Goal: Task Accomplishment & Management: Use online tool/utility

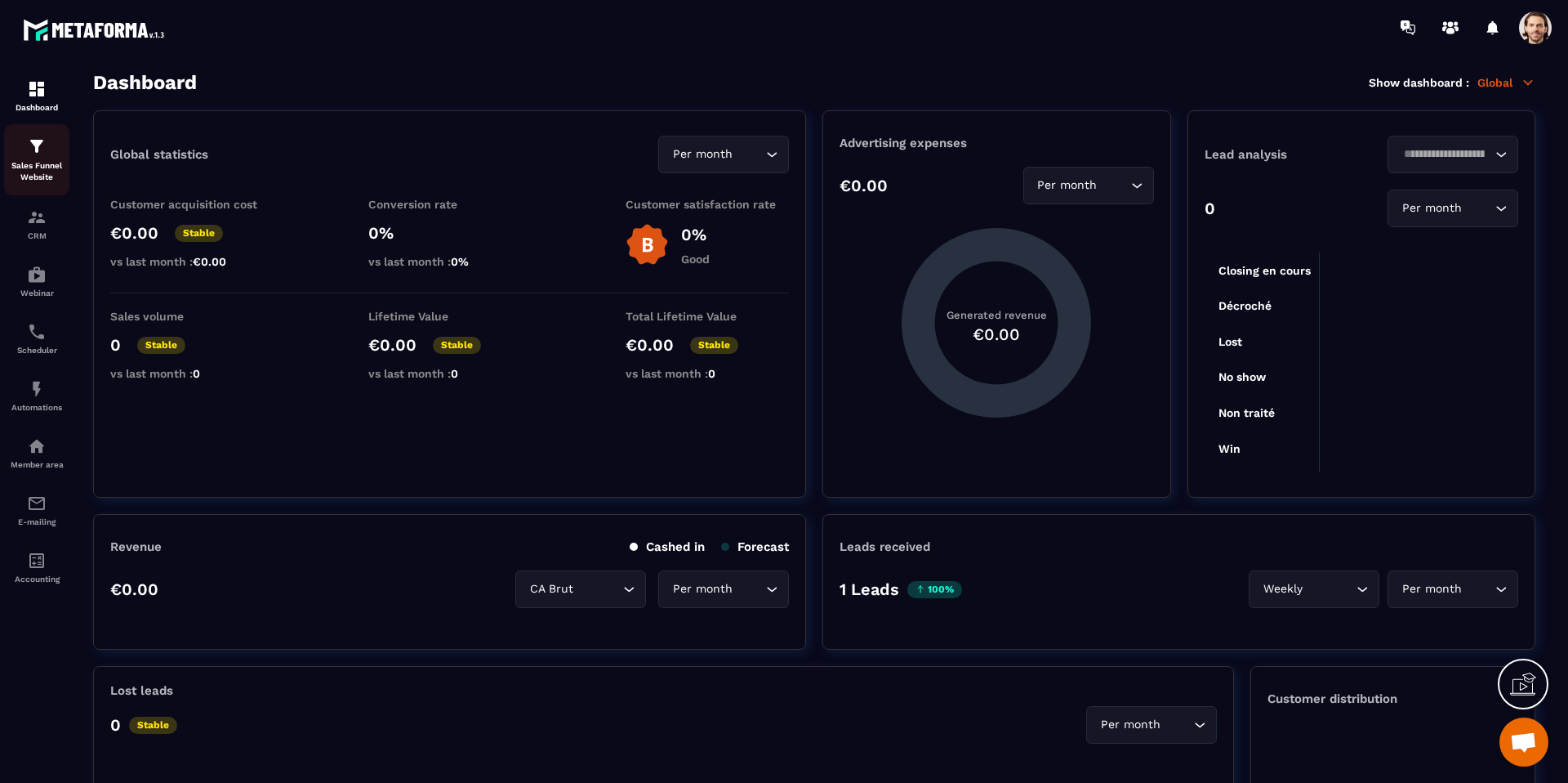
click at [56, 161] on p "Sales Funnel Website" at bounding box center [37, 172] width 66 height 23
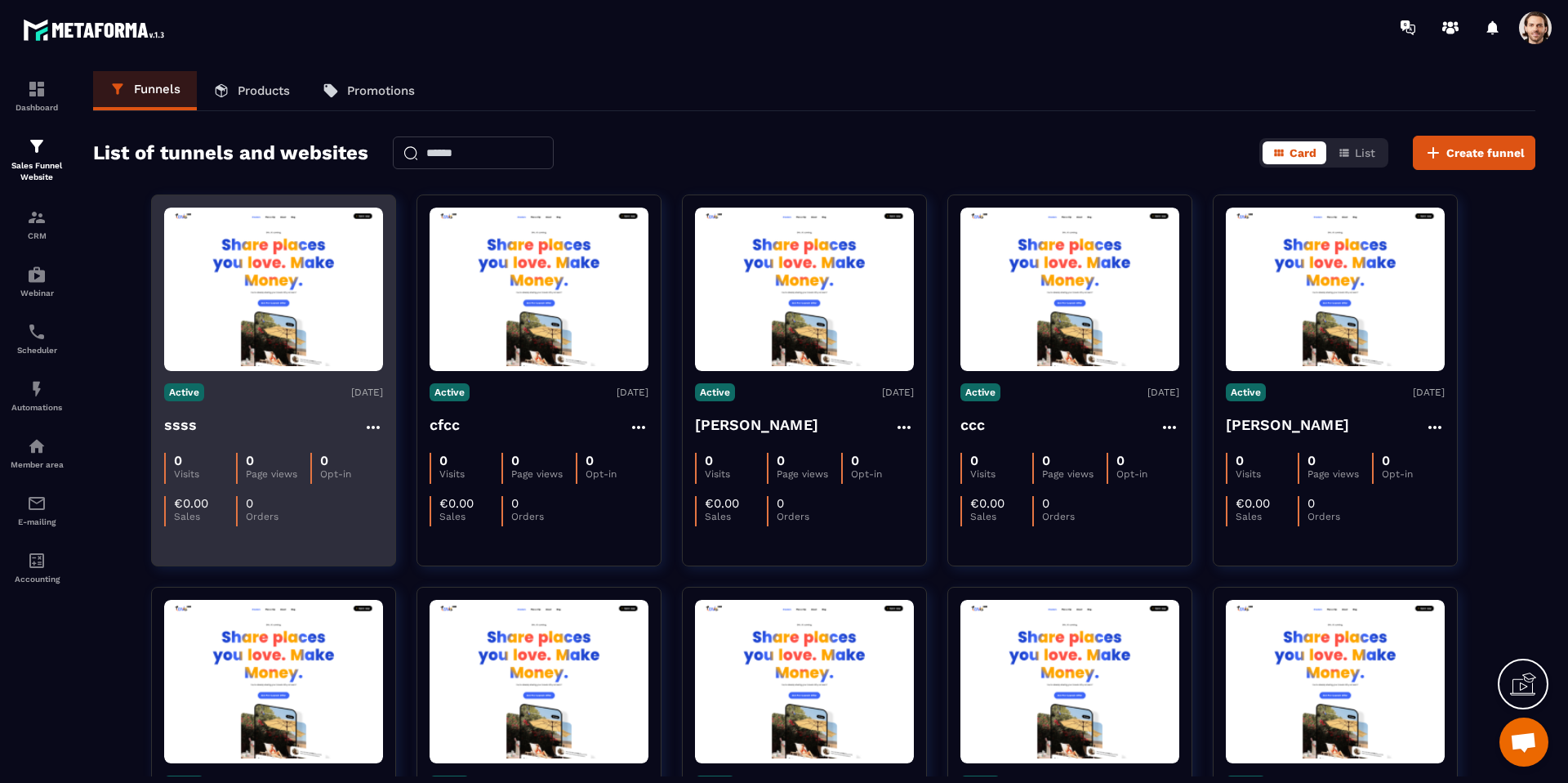
click at [189, 418] on h4 "ssss" at bounding box center [181, 425] width 34 height 23
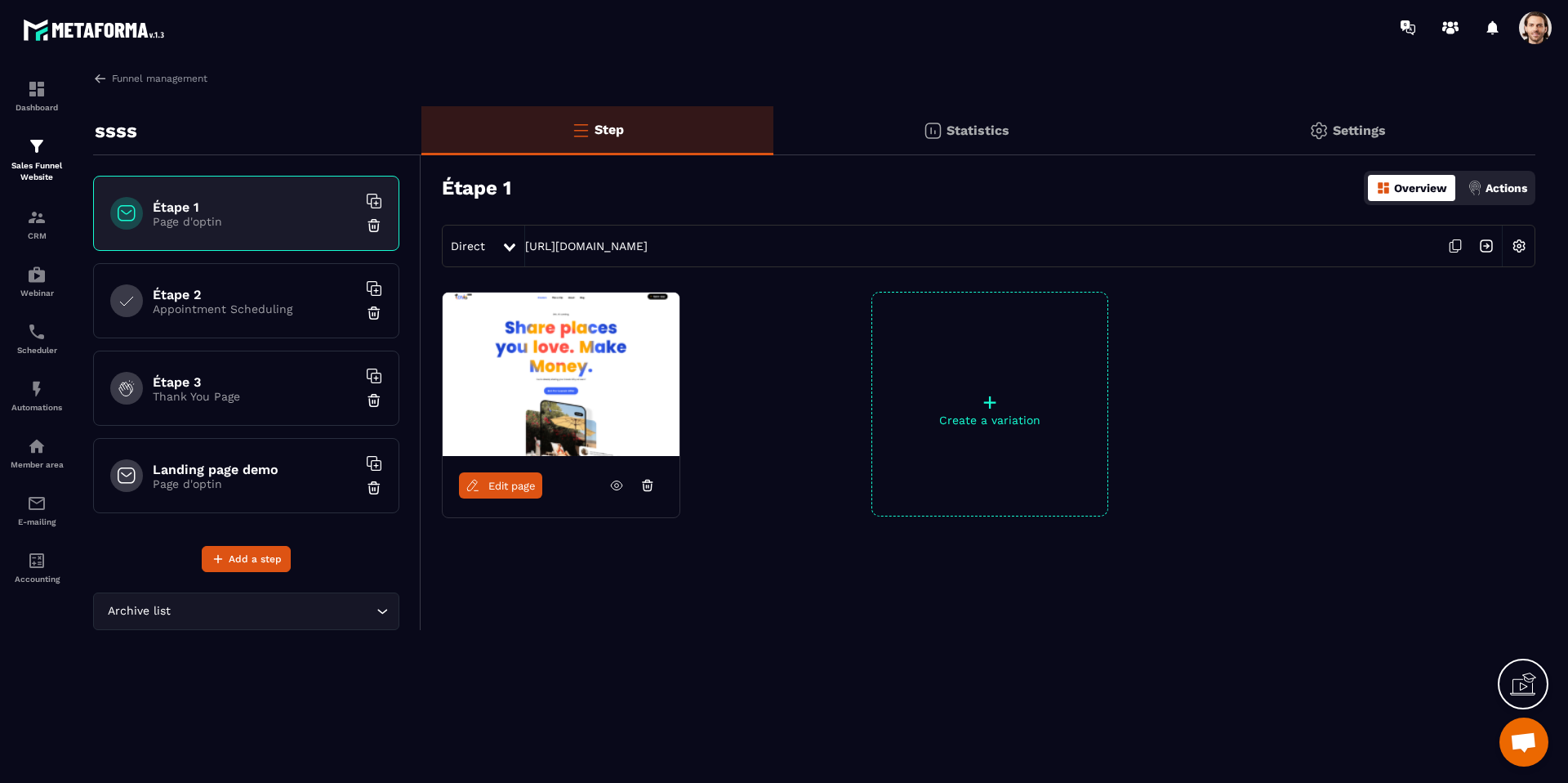
click at [611, 485] on icon at bounding box center [617, 486] width 11 height 9
click at [934, 121] on img at bounding box center [933, 130] width 20 height 20
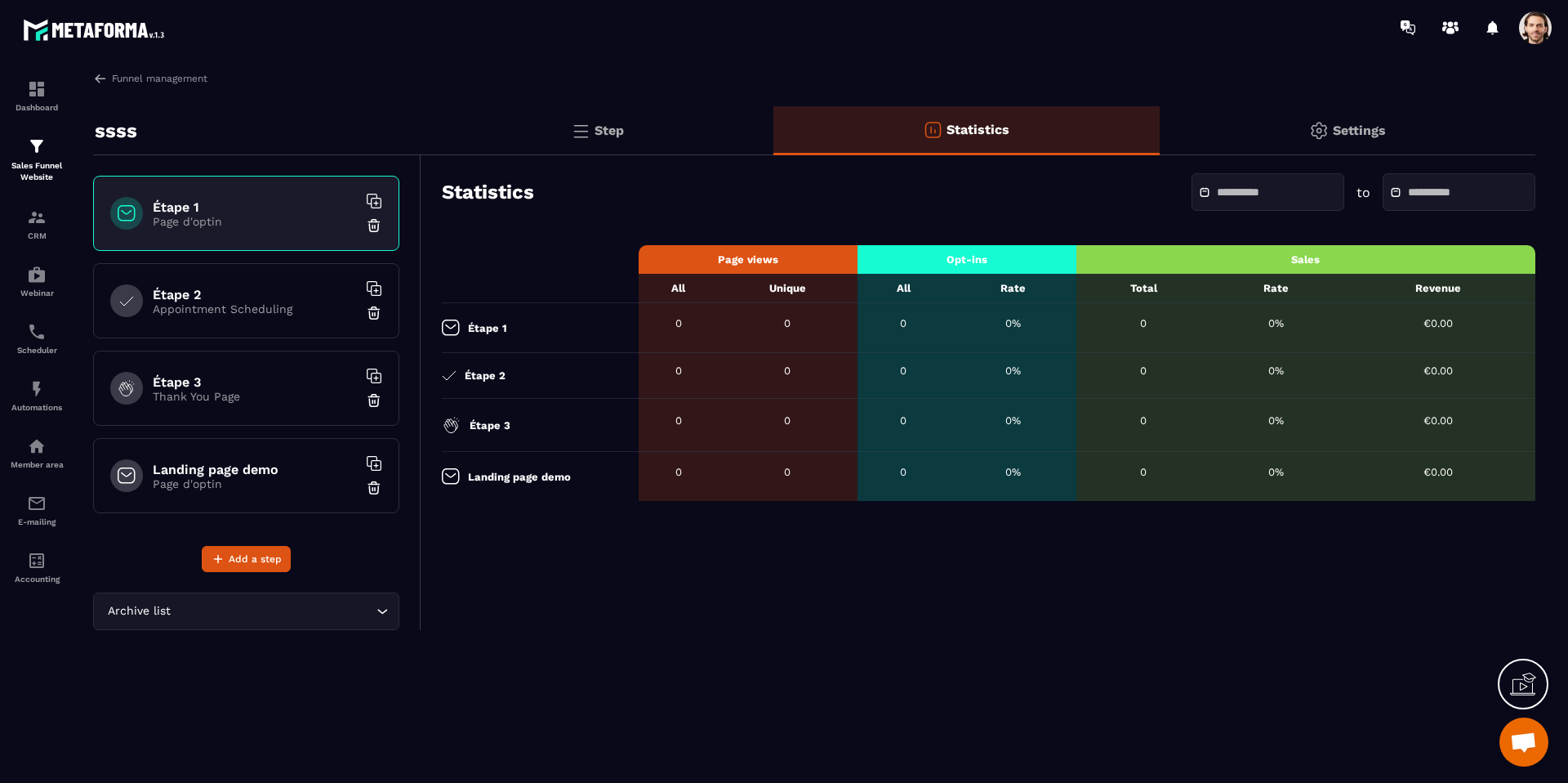
click at [1278, 191] on input "text" at bounding box center [1274, 192] width 114 height 12
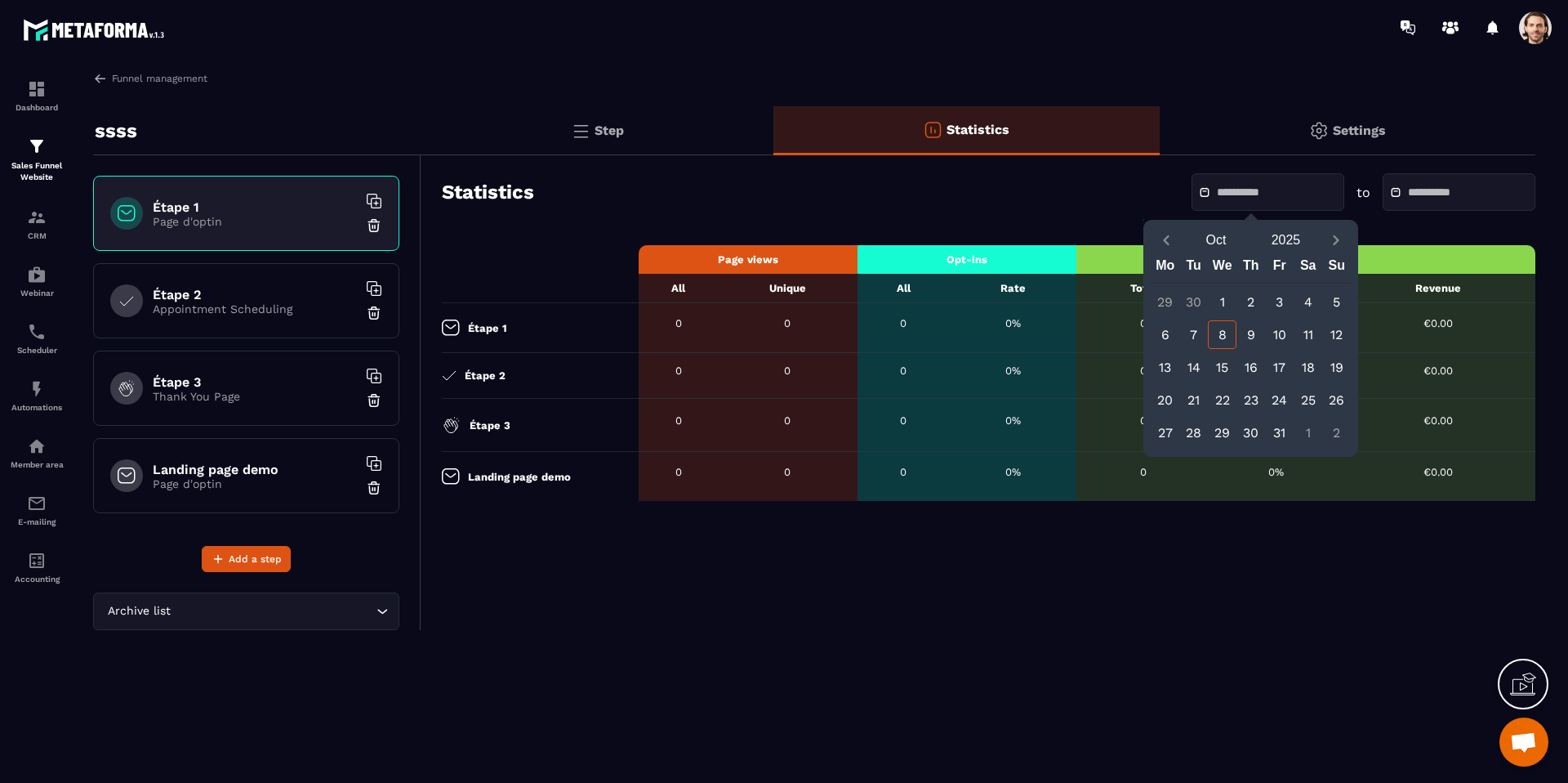
click at [1219, 345] on div "8" at bounding box center [1223, 334] width 28 height 28
type input "**********"
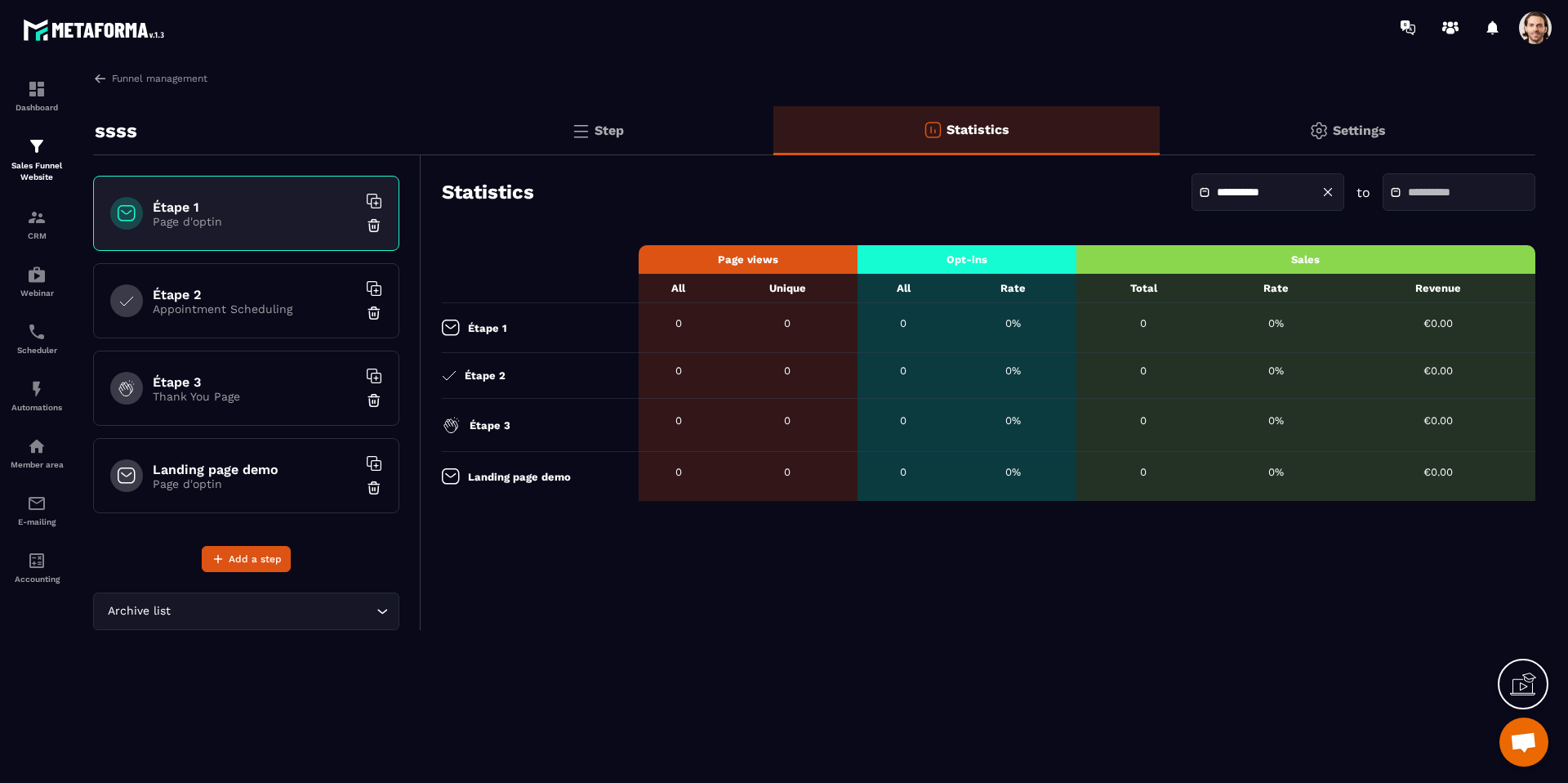
click at [1430, 192] on input "text" at bounding box center [1466, 192] width 114 height 12
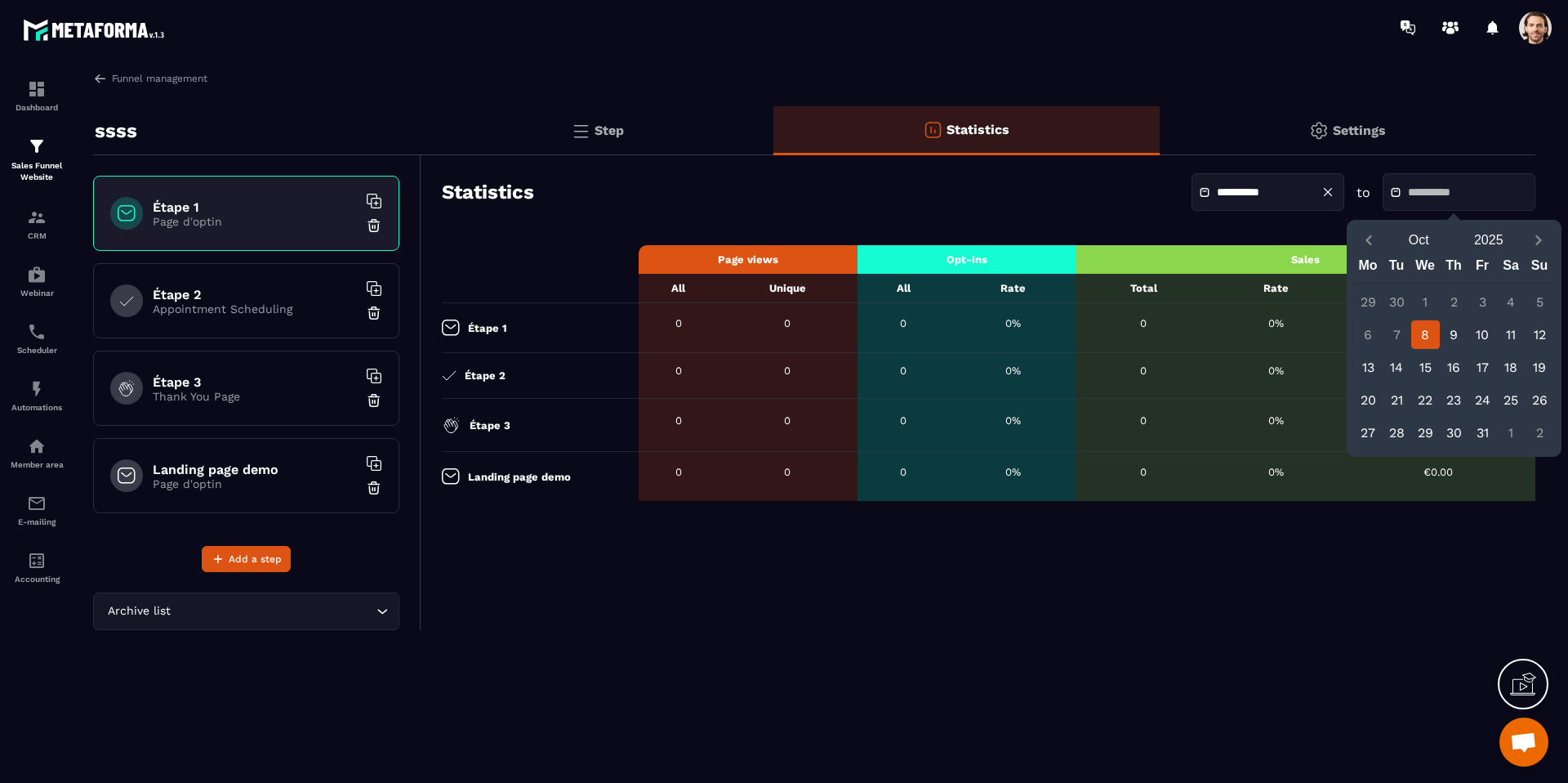
click at [1427, 331] on div "8" at bounding box center [1425, 334] width 28 height 28
type input "**********"
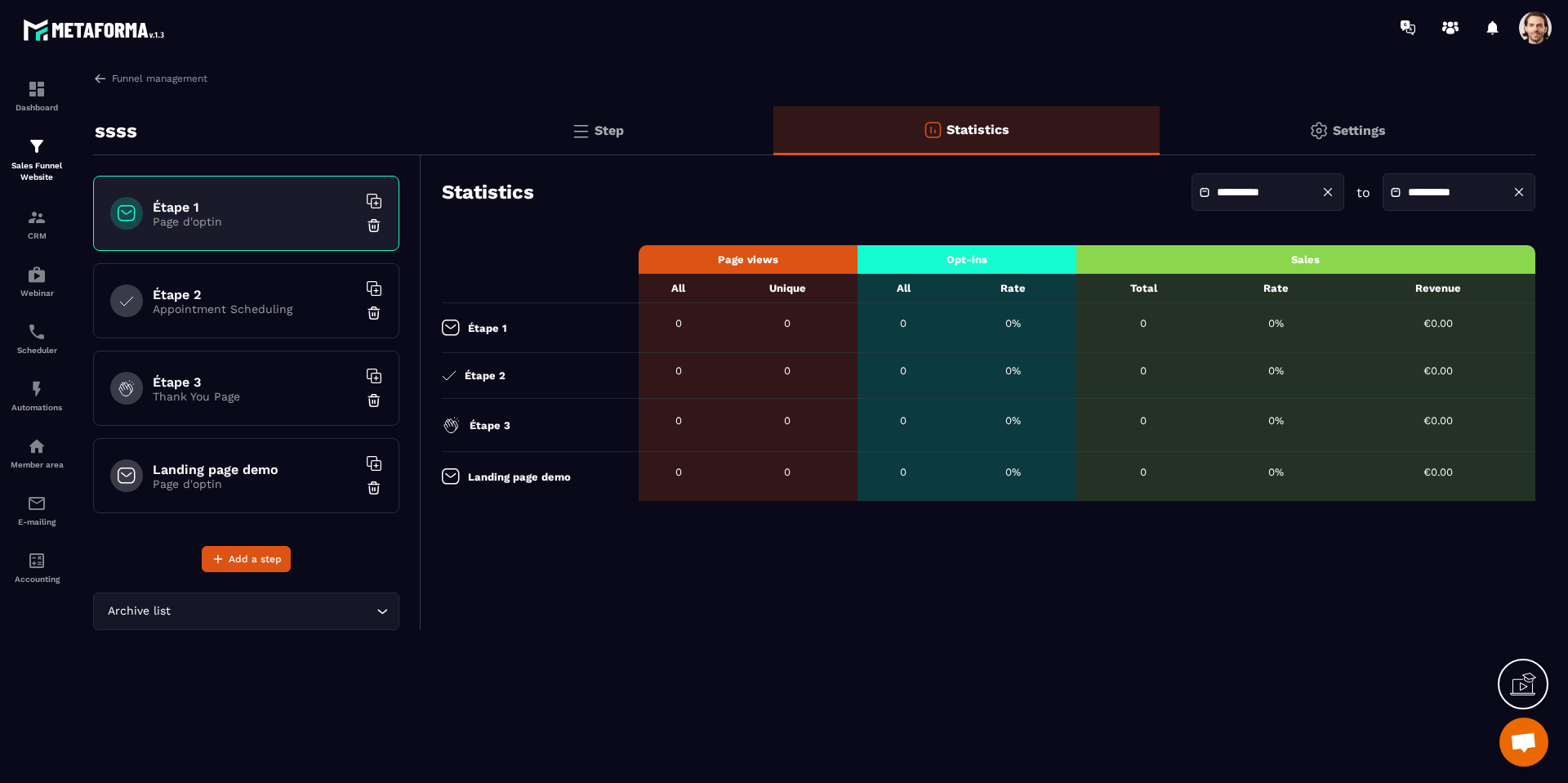
click at [602, 136] on p "Step" at bounding box center [609, 130] width 29 height 16
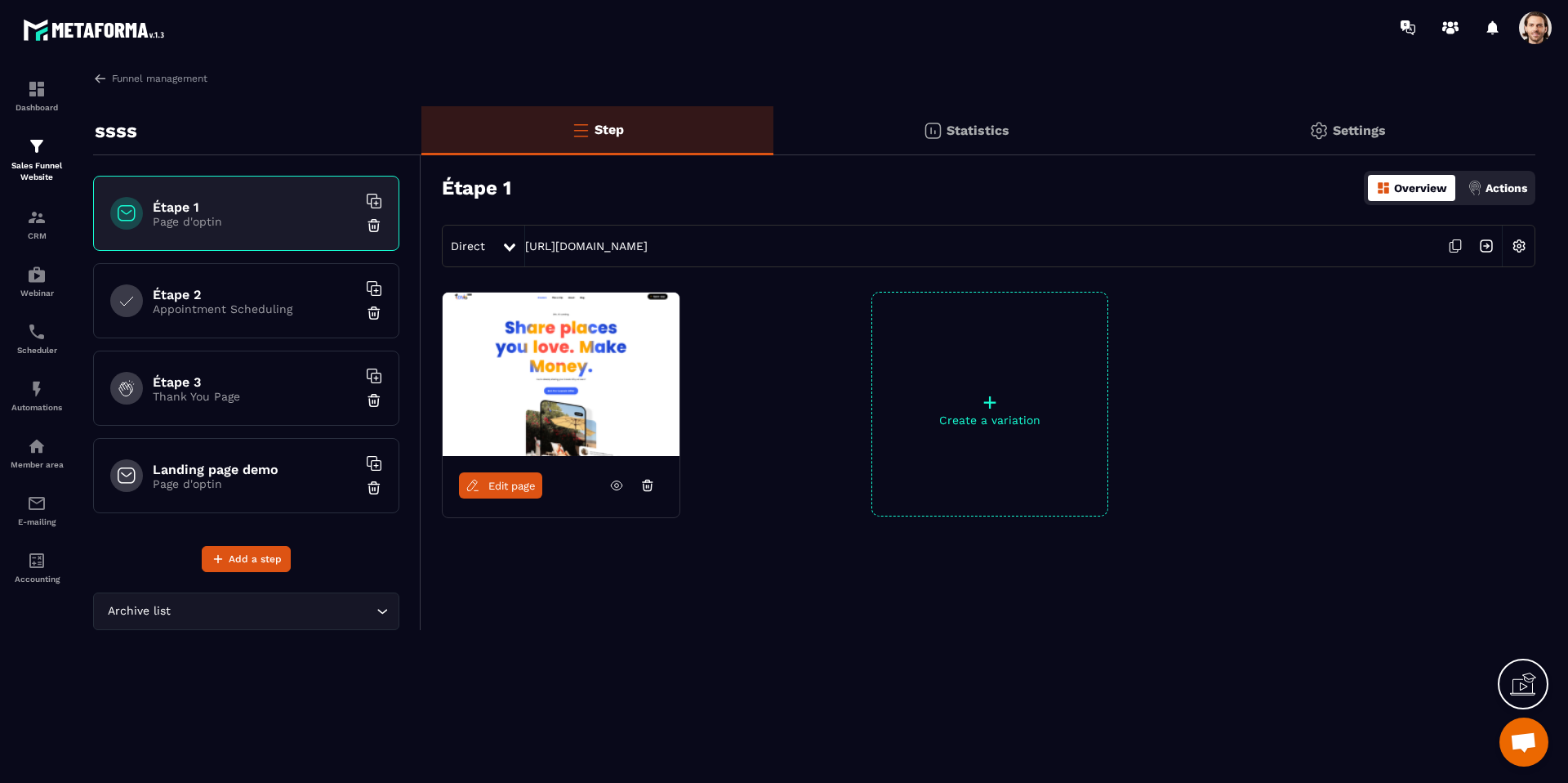
click at [1493, 248] on img at bounding box center [1486, 245] width 31 height 31
click at [956, 124] on p "Statistics" at bounding box center [978, 130] width 63 height 16
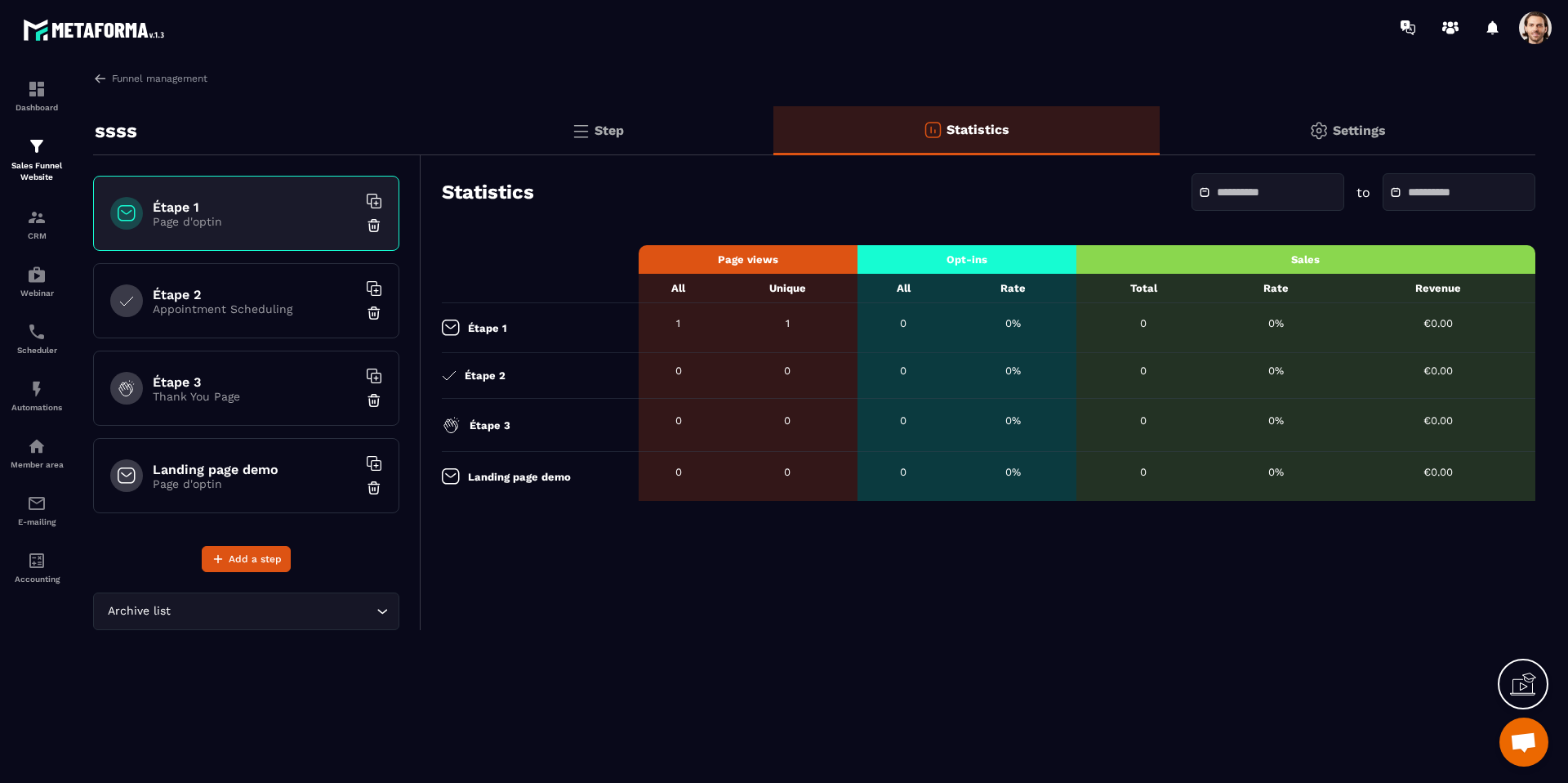
click at [1256, 192] on input "text" at bounding box center [1274, 192] width 114 height 12
drag, startPoint x: 803, startPoint y: 184, endPoint x: 804, endPoint y: 233, distance: 49.0
click at [803, 184] on div "Statistics to" at bounding box center [989, 192] width 1094 height 57
click at [596, 125] on p "Step" at bounding box center [609, 130] width 29 height 16
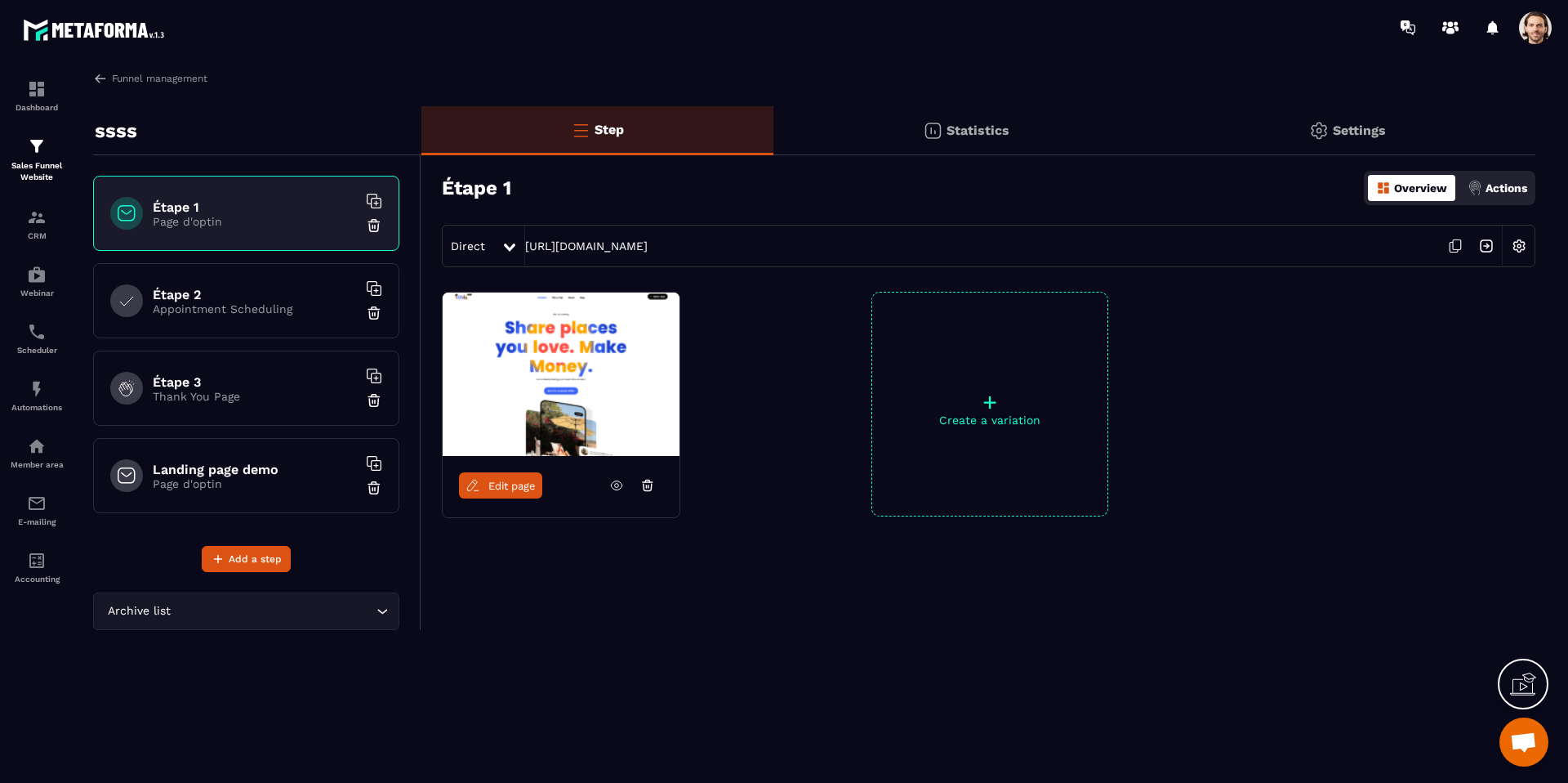
click at [616, 482] on icon at bounding box center [617, 485] width 15 height 15
click at [947, 115] on div "Statistics" at bounding box center [966, 130] width 386 height 49
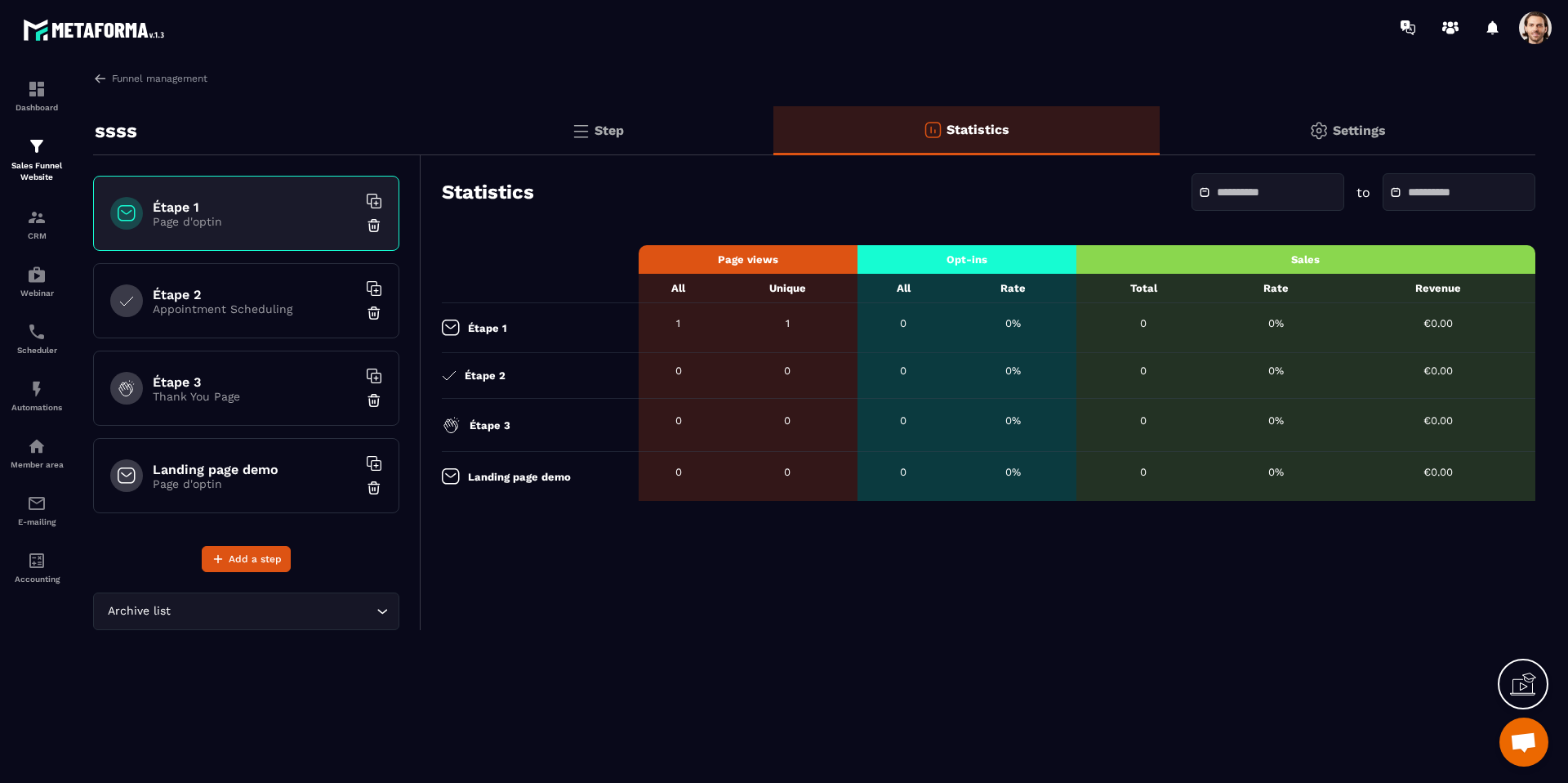
click at [600, 135] on p "Step" at bounding box center [609, 130] width 29 height 16
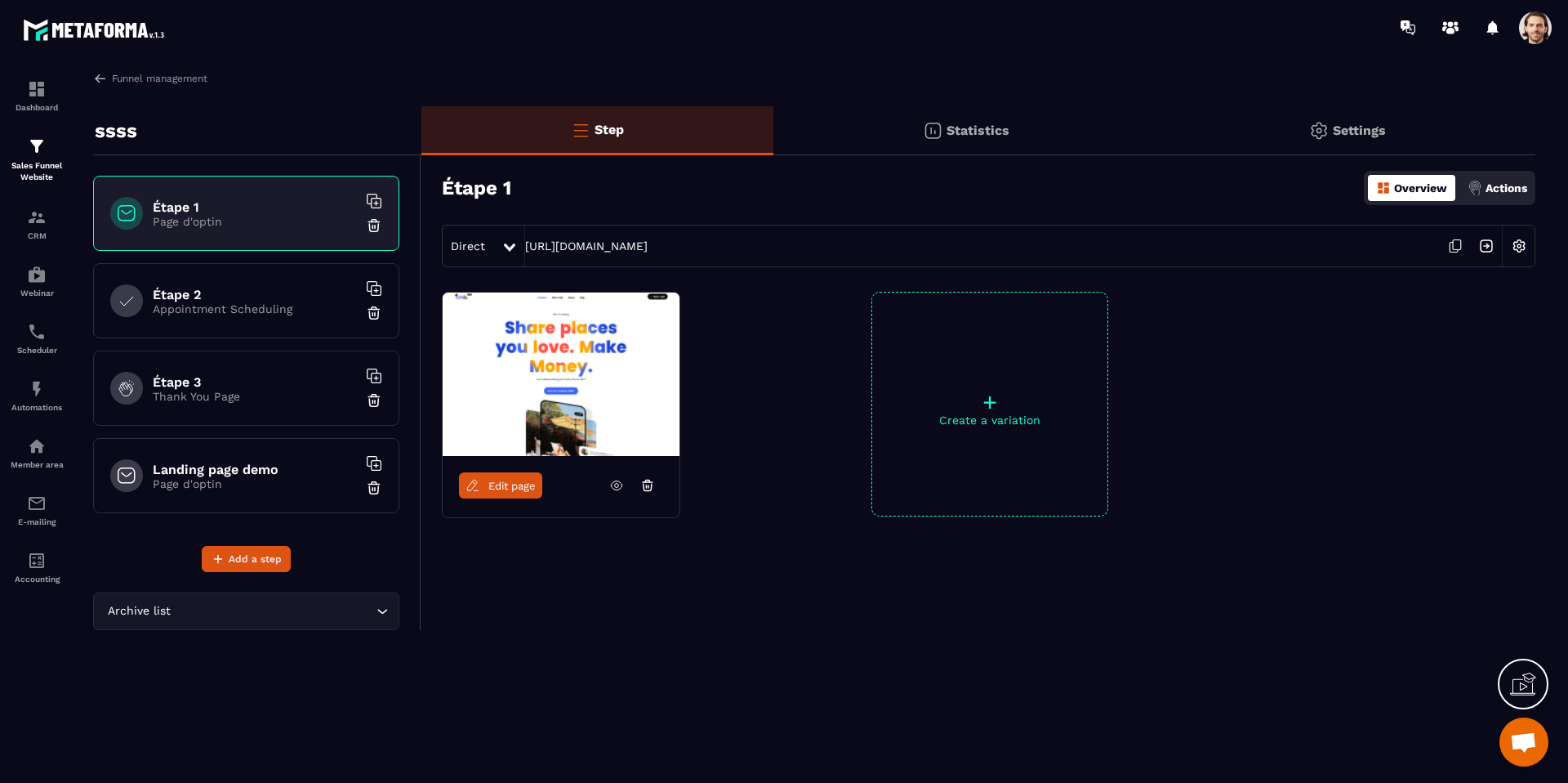
click at [505, 488] on span "Edit page" at bounding box center [512, 485] width 47 height 12
